Goal: Information Seeking & Learning: Compare options

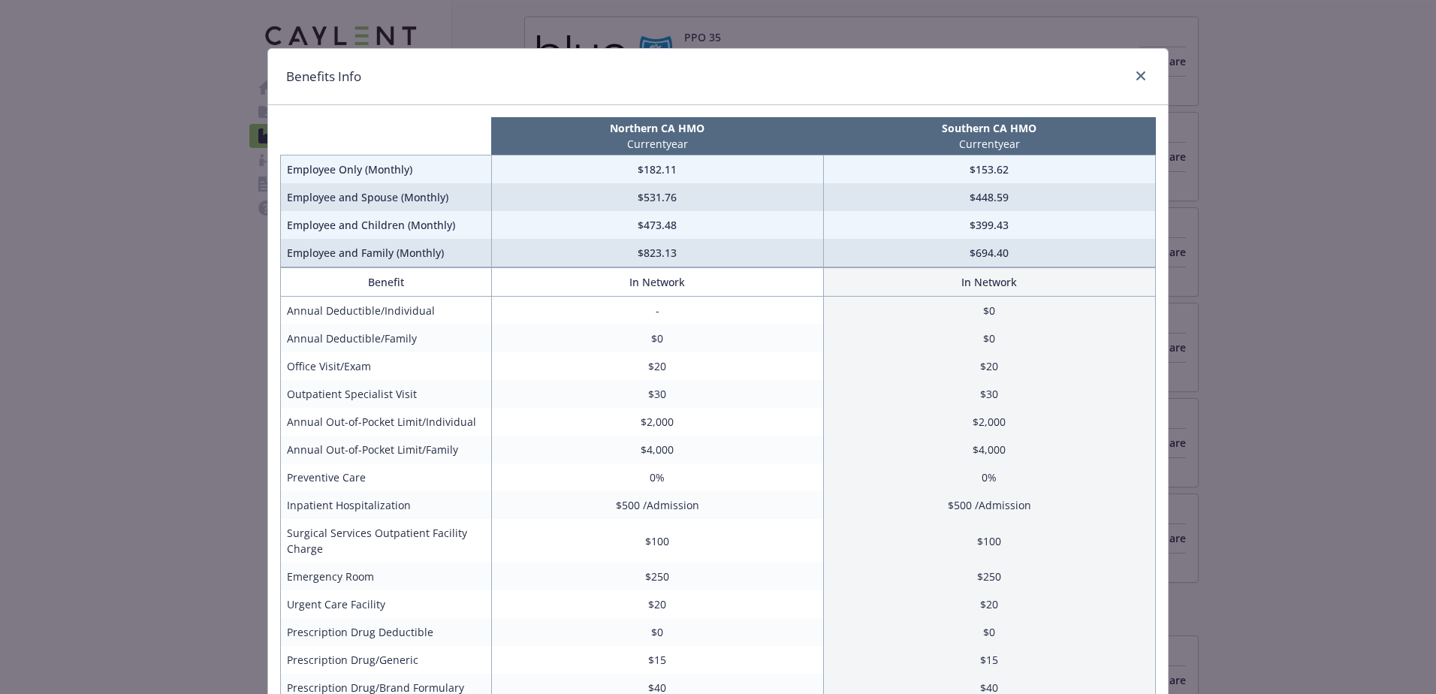
click at [1128, 65] on div "Benefits Info" at bounding box center [718, 77] width 900 height 56
drag, startPoint x: 1128, startPoint y: 68, endPoint x: 1135, endPoint y: 74, distance: 9.0
click at [1134, 74] on div "compare plan details" at bounding box center [1138, 77] width 24 height 20
click at [1138, 77] on icon "close" at bounding box center [1140, 75] width 9 height 9
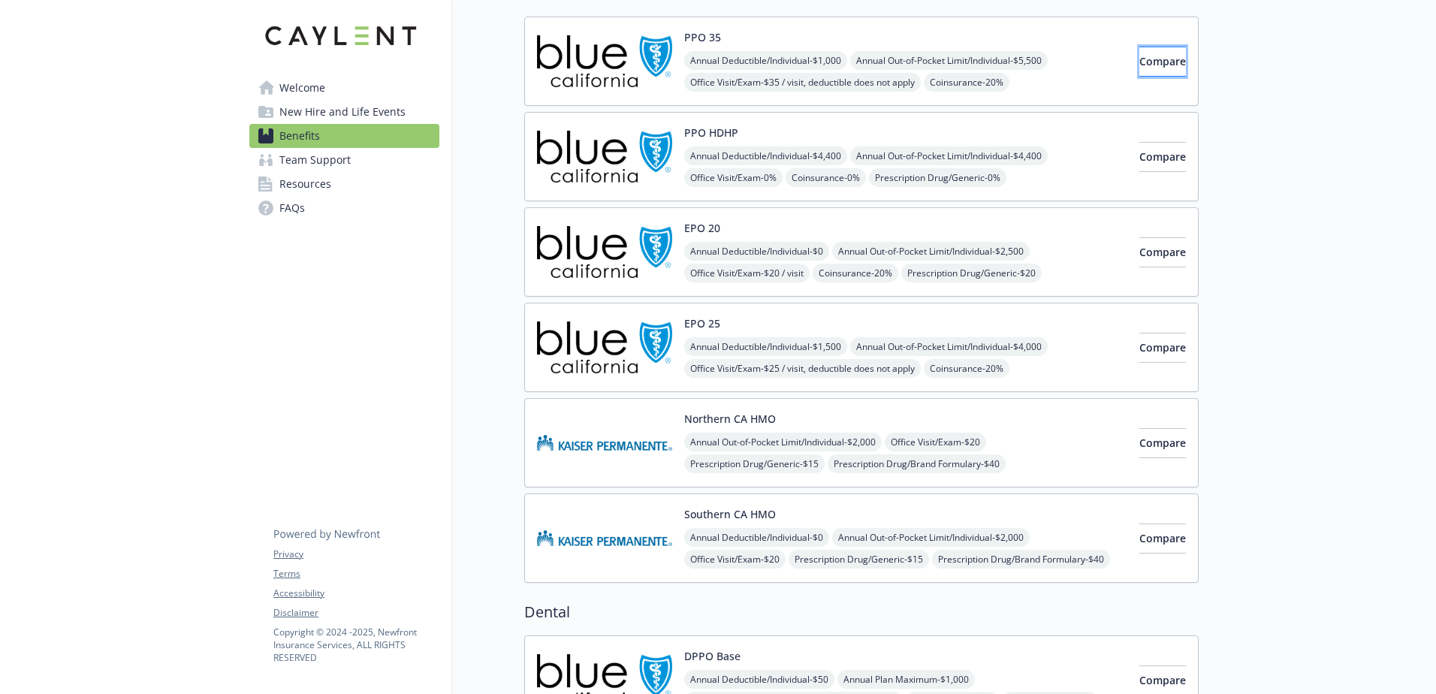
click at [1139, 62] on span "Compare" at bounding box center [1162, 61] width 47 height 14
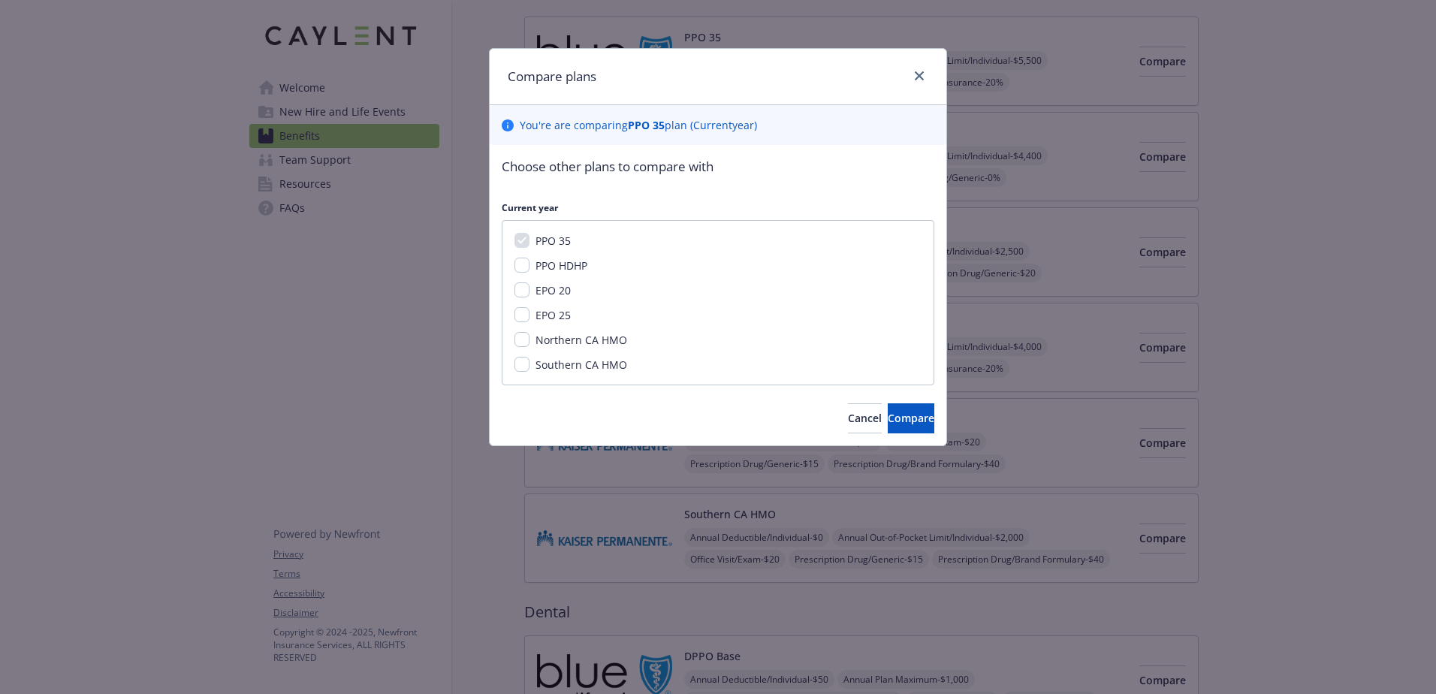
click at [542, 258] on span "PPO HDHP" at bounding box center [561, 265] width 52 height 14
click at [529, 258] on input "PPO HDHP" at bounding box center [521, 265] width 15 height 15
checkbox input "true"
click at [887, 419] on span "Compare" at bounding box center [910, 418] width 47 height 14
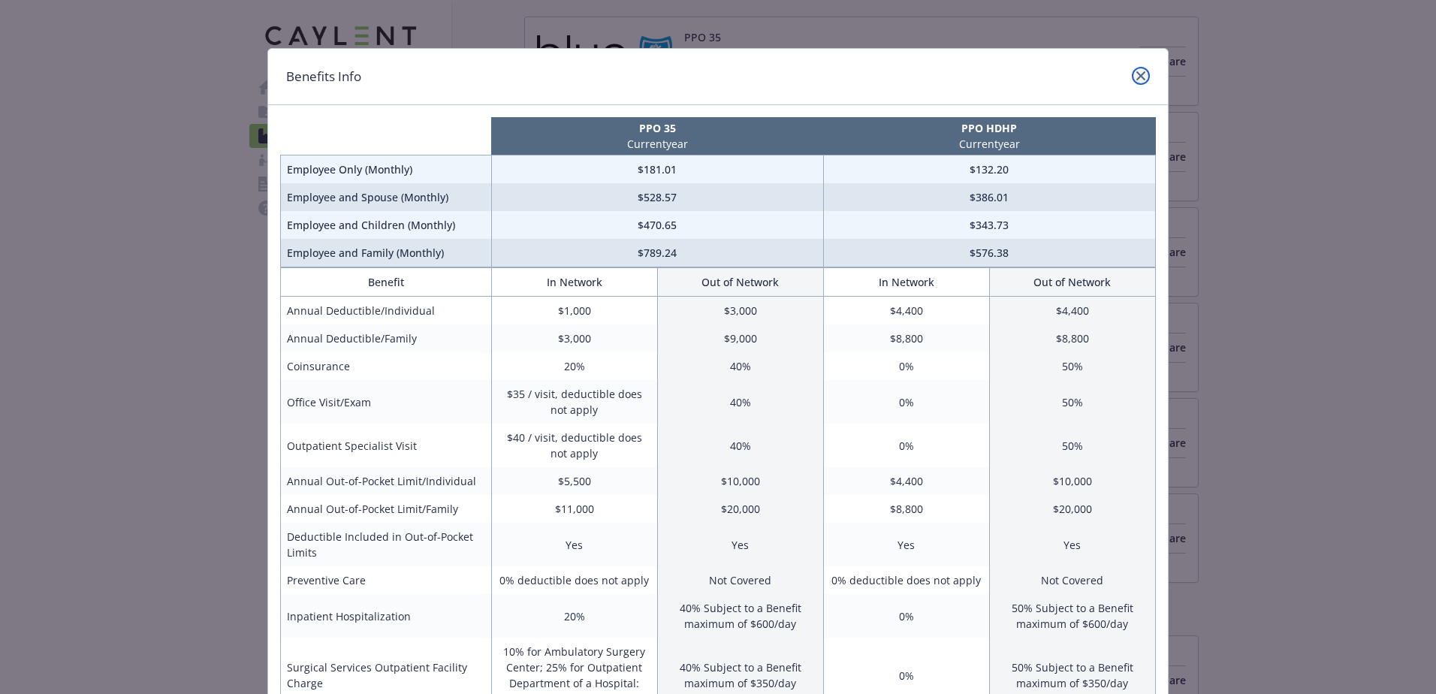
click at [1138, 77] on icon "close" at bounding box center [1140, 75] width 9 height 9
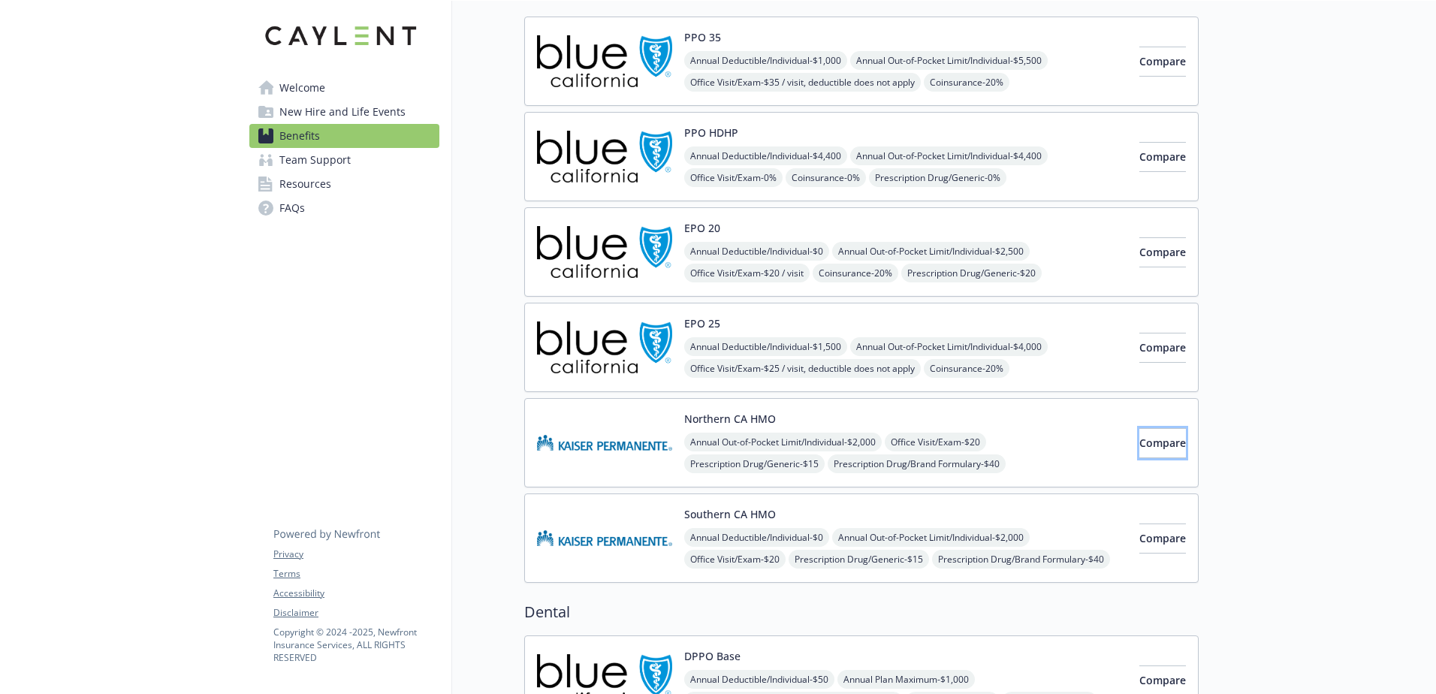
click at [1139, 425] on div "Compare" at bounding box center [1162, 443] width 47 height 64
click at [1144, 438] on span "Compare" at bounding box center [1162, 442] width 47 height 14
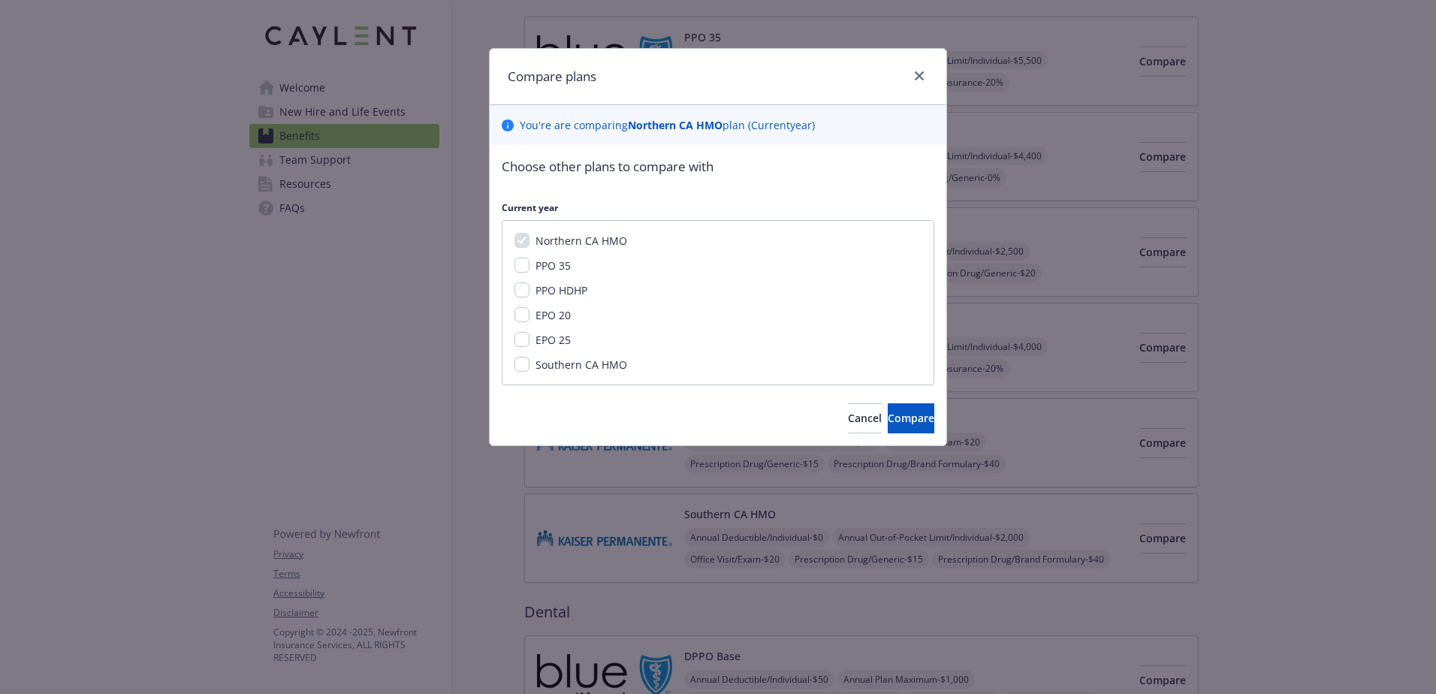
click at [553, 366] on span "Southern CA HMO" at bounding box center [581, 364] width 92 height 14
click at [529, 366] on input "Southern CA HMO" at bounding box center [521, 364] width 15 height 15
checkbox input "true"
click at [887, 420] on span "Compare" at bounding box center [910, 418] width 47 height 14
